Goal: Task Accomplishment & Management: Complete application form

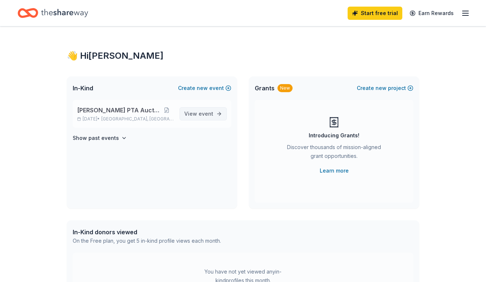
click at [198, 114] on span "View event" at bounding box center [198, 113] width 29 height 9
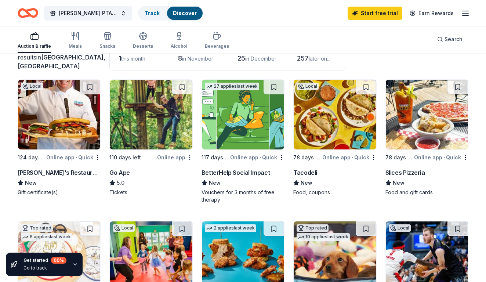
scroll to position [63, 0]
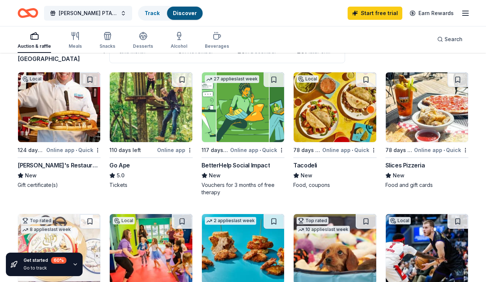
click at [167, 125] on img at bounding box center [151, 107] width 82 height 70
click at [333, 130] on img at bounding box center [334, 107] width 82 height 70
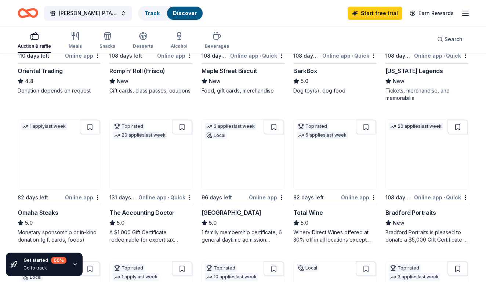
scroll to position [337, 0]
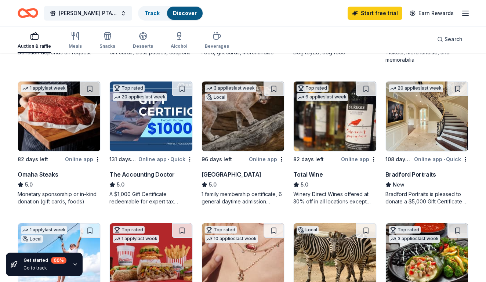
click at [137, 197] on div "A $1,000 Gift Certificate redeemable for expert tax preparation or tax resoluti…" at bounding box center [150, 197] width 83 height 15
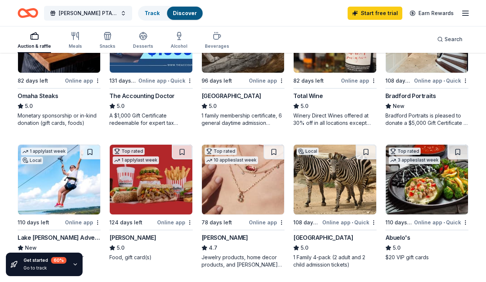
scroll to position [423, 0]
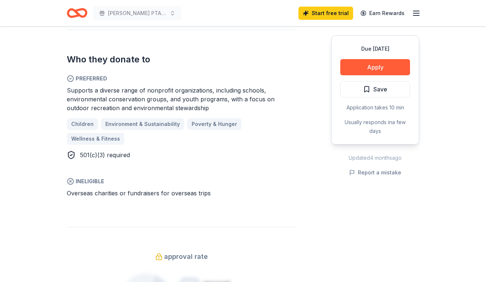
scroll to position [402, 0]
click at [365, 66] on button "Apply" at bounding box center [375, 67] width 70 height 16
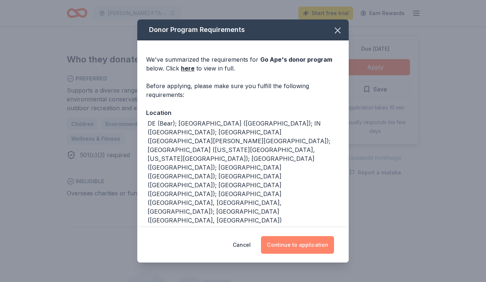
click at [303, 242] on button "Continue to application" at bounding box center [297, 245] width 73 height 18
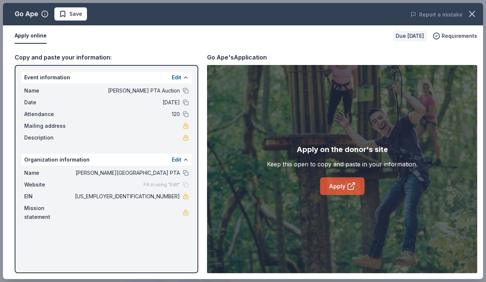
click at [331, 185] on link "Apply" at bounding box center [342, 186] width 44 height 18
click at [343, 188] on link "Apply" at bounding box center [342, 186] width 44 height 18
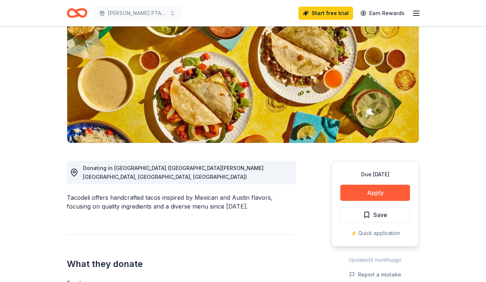
scroll to position [84, 0]
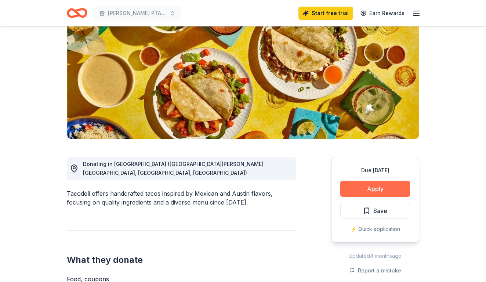
click at [357, 193] on button "Apply" at bounding box center [375, 188] width 70 height 16
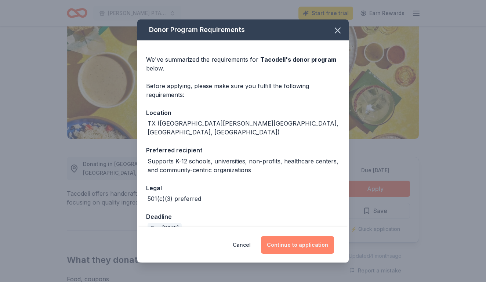
click at [298, 246] on button "Continue to application" at bounding box center [297, 245] width 73 height 18
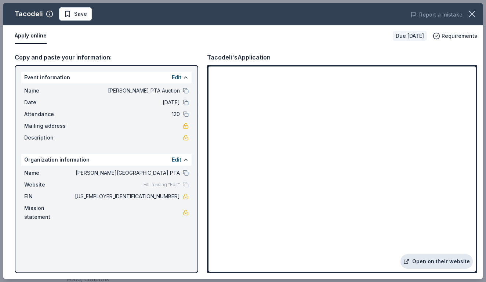
click at [427, 262] on link "Open on their website" at bounding box center [436, 261] width 72 height 15
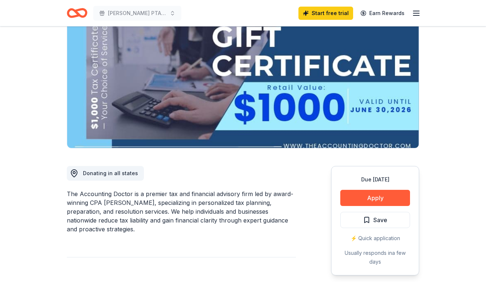
scroll to position [74, 0]
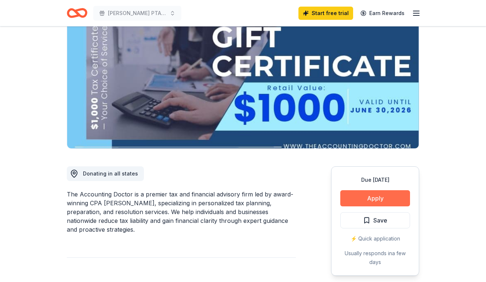
click at [364, 193] on button "Apply" at bounding box center [375, 198] width 70 height 16
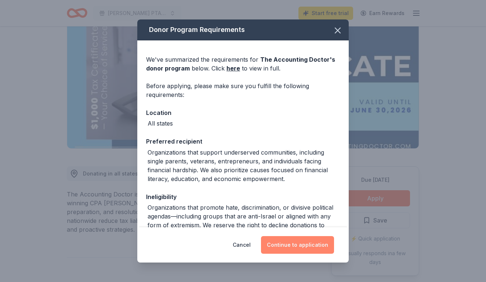
click at [312, 244] on button "Continue to application" at bounding box center [297, 245] width 73 height 18
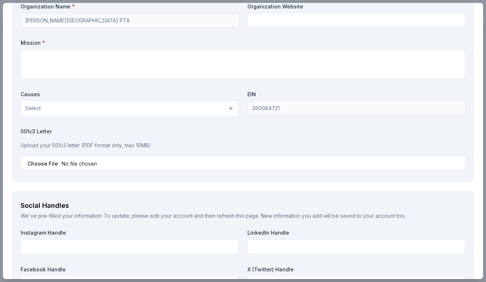
scroll to position [683, 0]
